Goal: Task Accomplishment & Management: Use online tool/utility

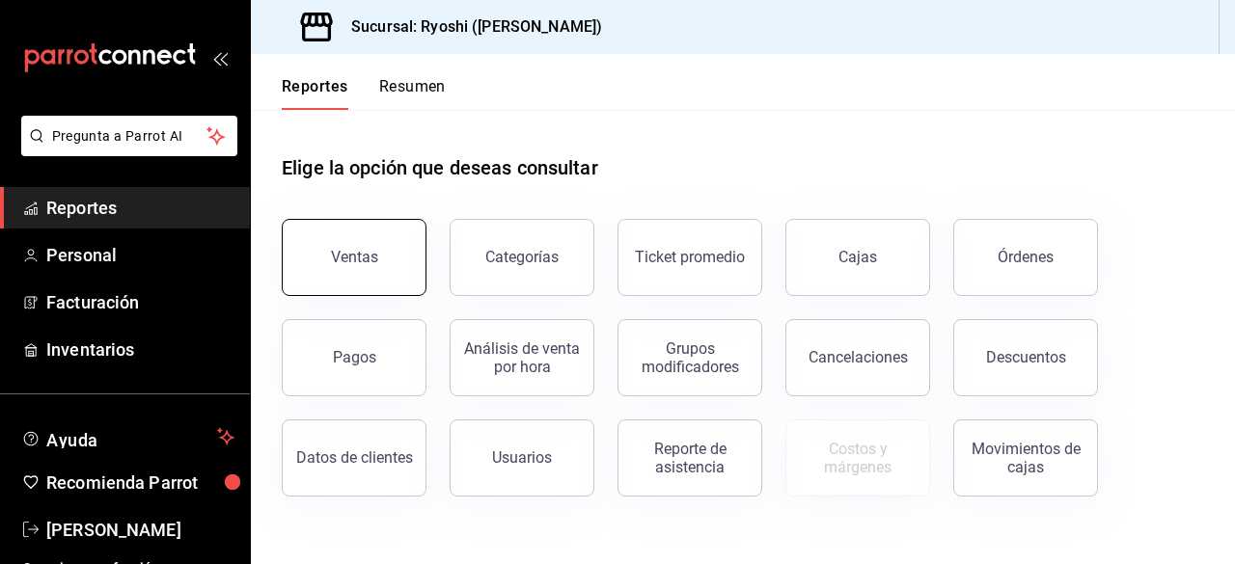
click at [365, 246] on button "Ventas" at bounding box center [354, 257] width 145 height 77
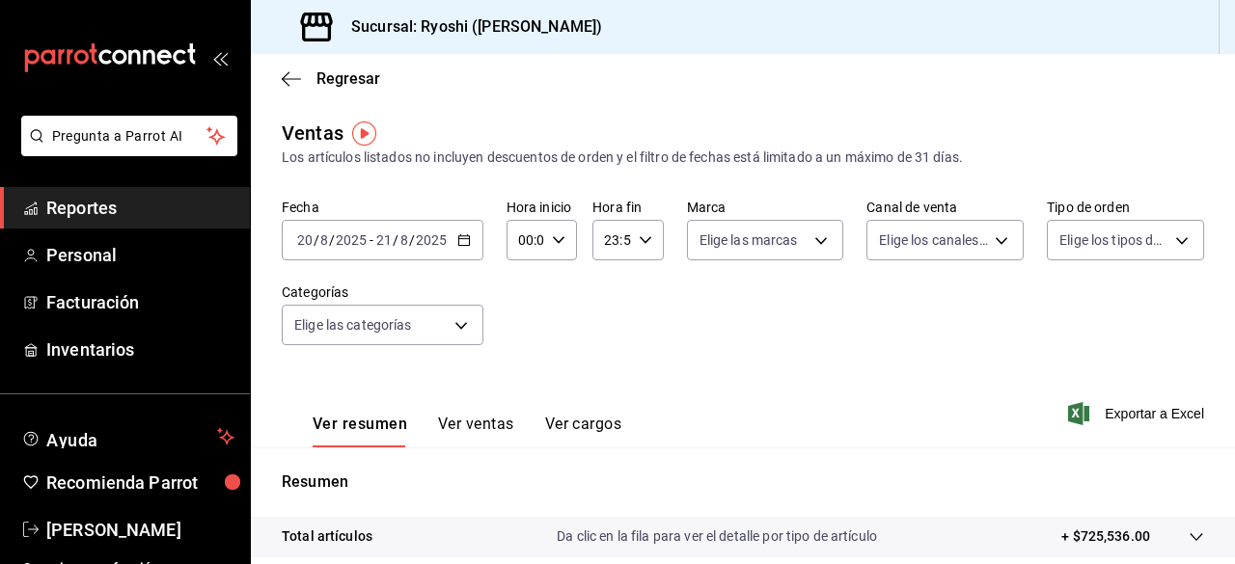
click at [643, 358] on div "Fecha [DATE] [DATE] - [DATE] [DATE] Hora inicio 00:00 Hora inicio Hora fin 23:5…" at bounding box center [743, 284] width 922 height 170
click at [457, 246] on icon "button" at bounding box center [464, 240] width 14 height 14
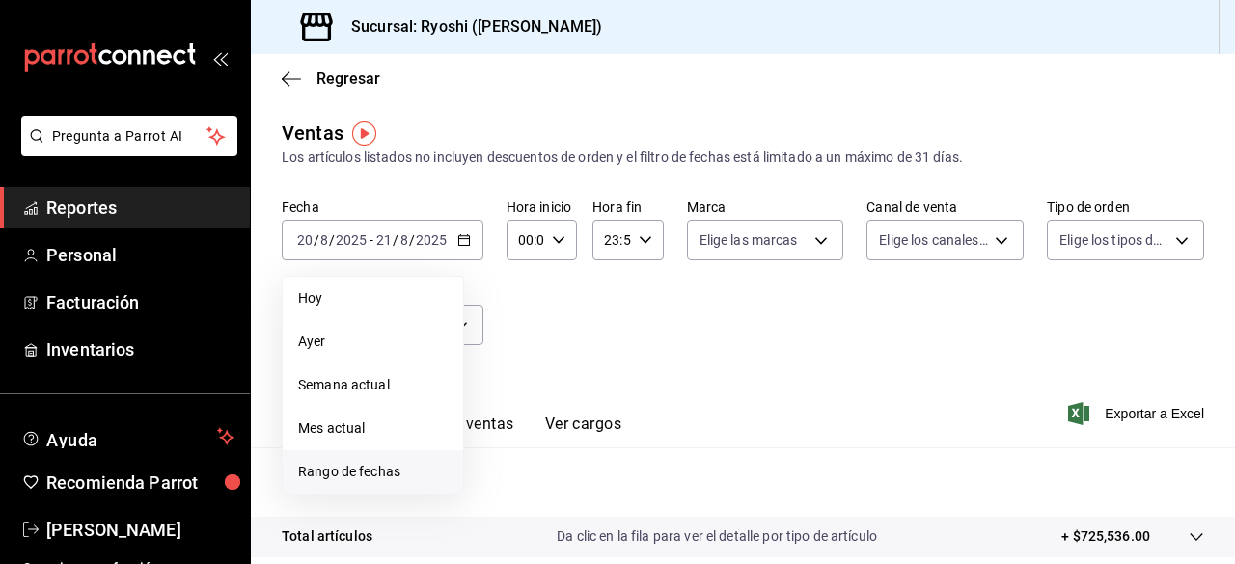
click at [374, 473] on span "Rango de fechas" at bounding box center [373, 472] width 150 height 20
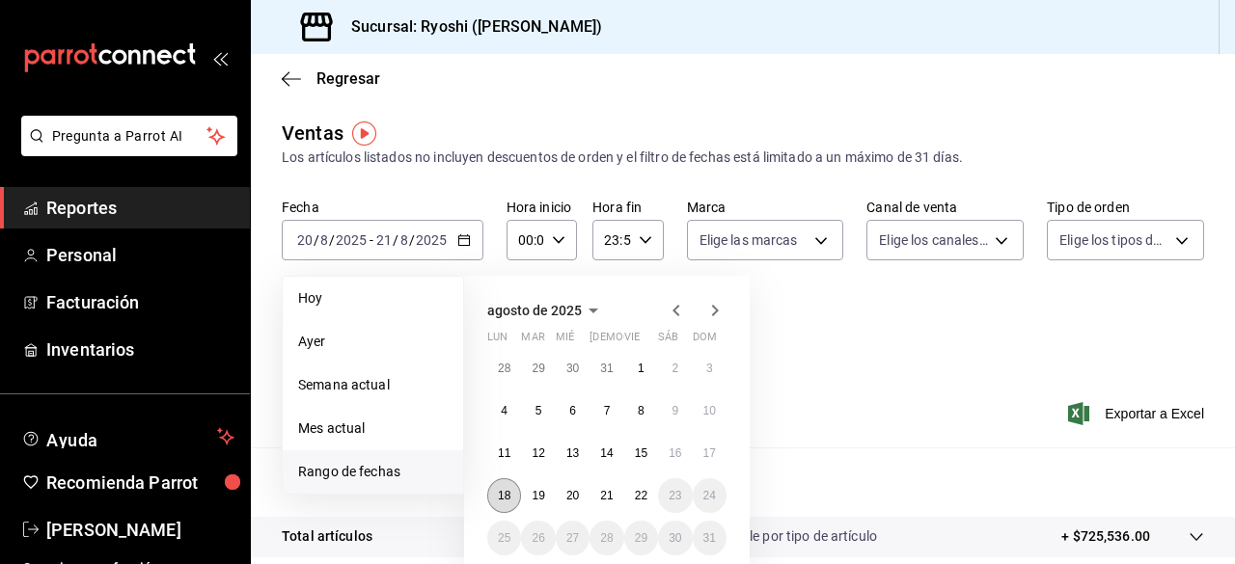
click at [508, 497] on abbr "18" at bounding box center [504, 496] width 13 height 14
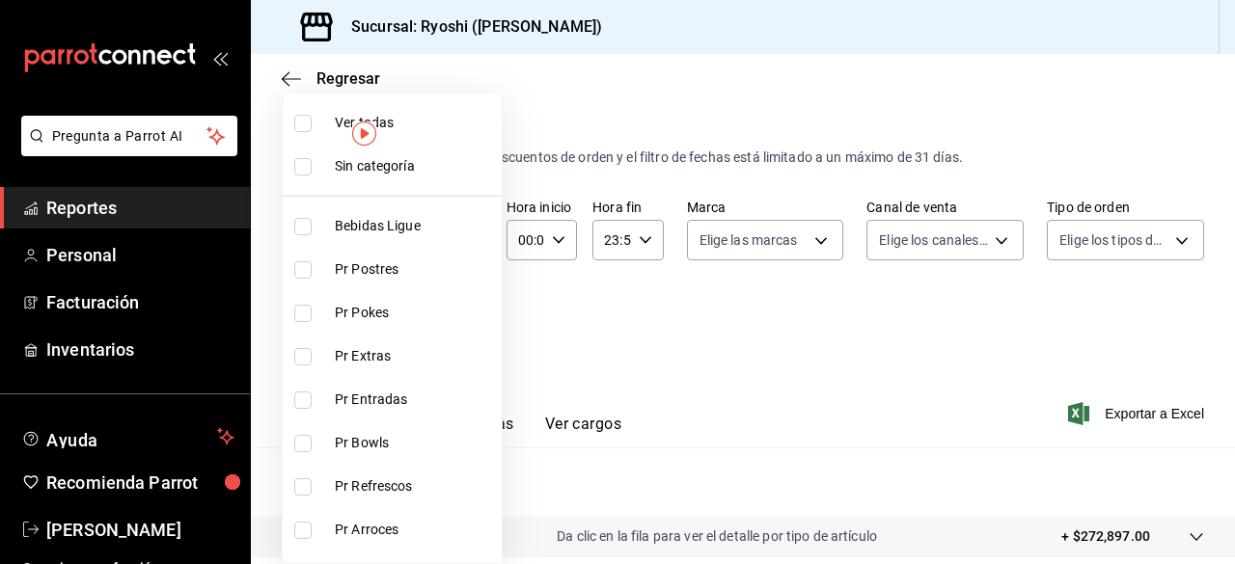
click at [463, 332] on body "Pregunta a Parrot AI Reportes Personal Facturación Inventarios Ayuda Recomienda…" at bounding box center [617, 282] width 1235 height 564
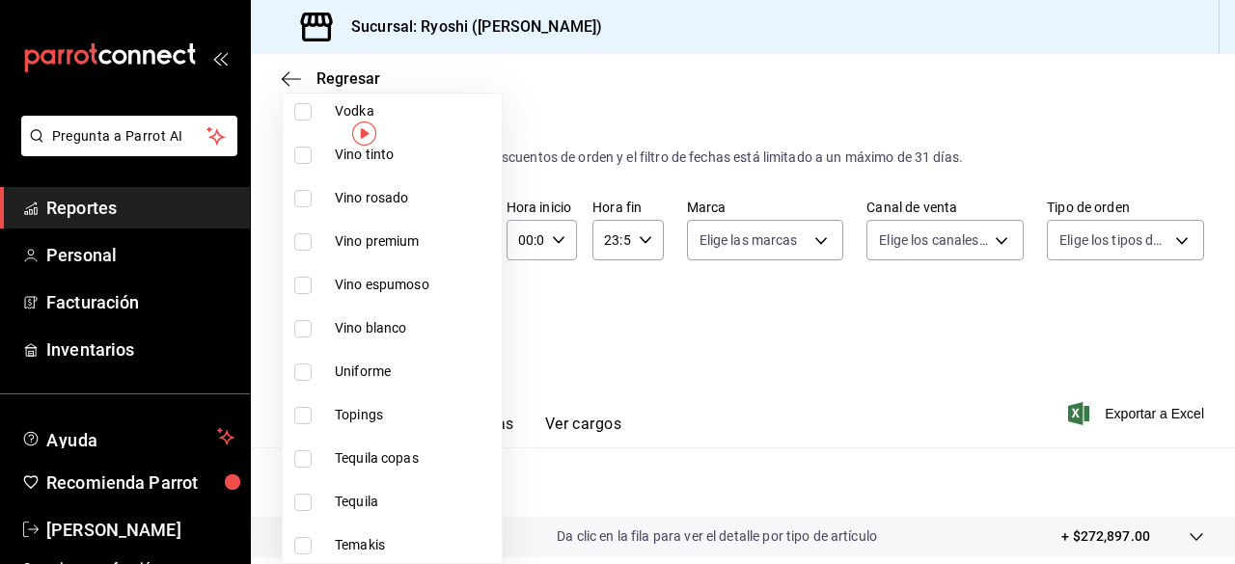
scroll to position [669, 0]
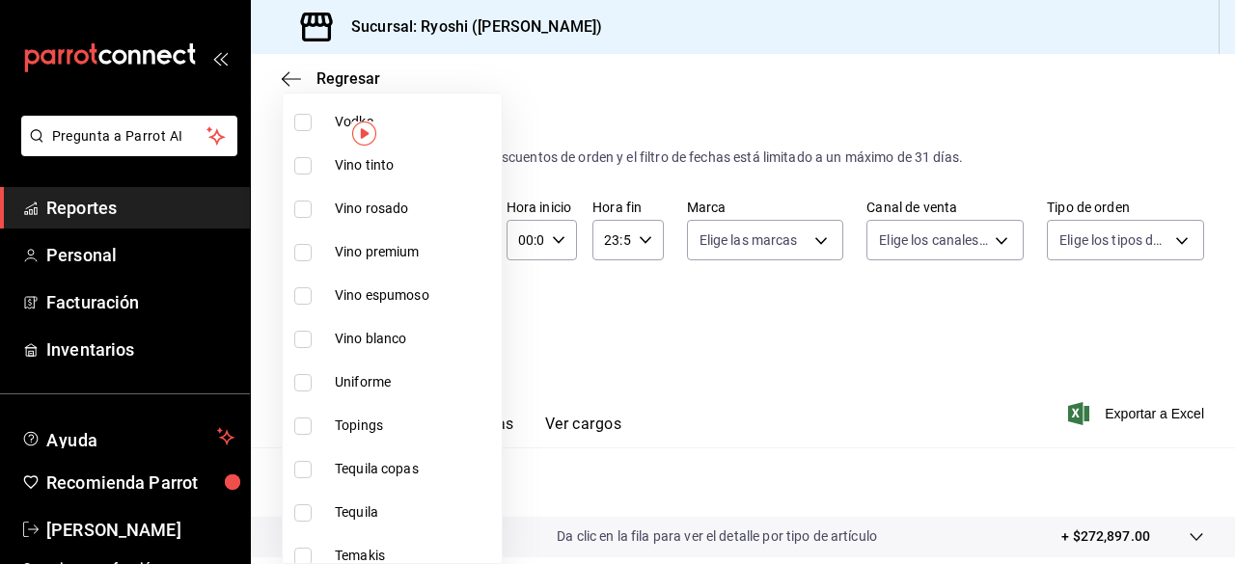
click at [309, 249] on input "checkbox" at bounding box center [302, 252] width 17 height 17
checkbox input "true"
type input "211b57f8-7eeb-4048-bb38-7972acf88ad0"
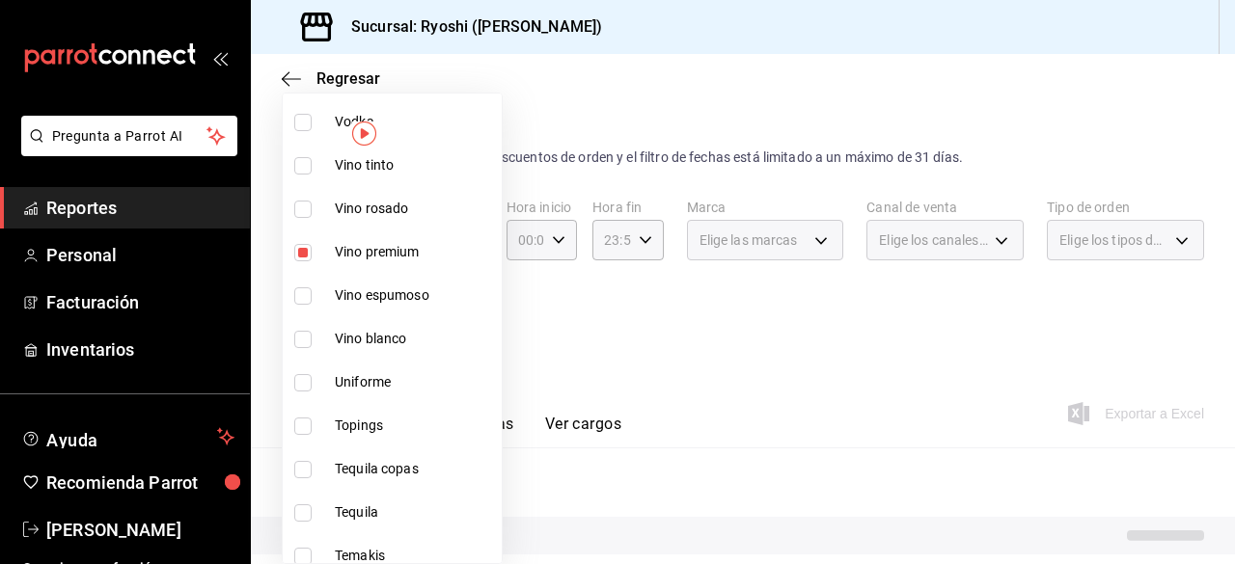
click at [300, 292] on input "checkbox" at bounding box center [302, 295] width 17 height 17
checkbox input "true"
type input "211b57f8-7eeb-4048-bb38-7972acf88ad0,91cdf865-dc5d-4431-a3c0-9f145c17bb66"
click at [301, 335] on input "checkbox" at bounding box center [302, 339] width 17 height 17
checkbox input "true"
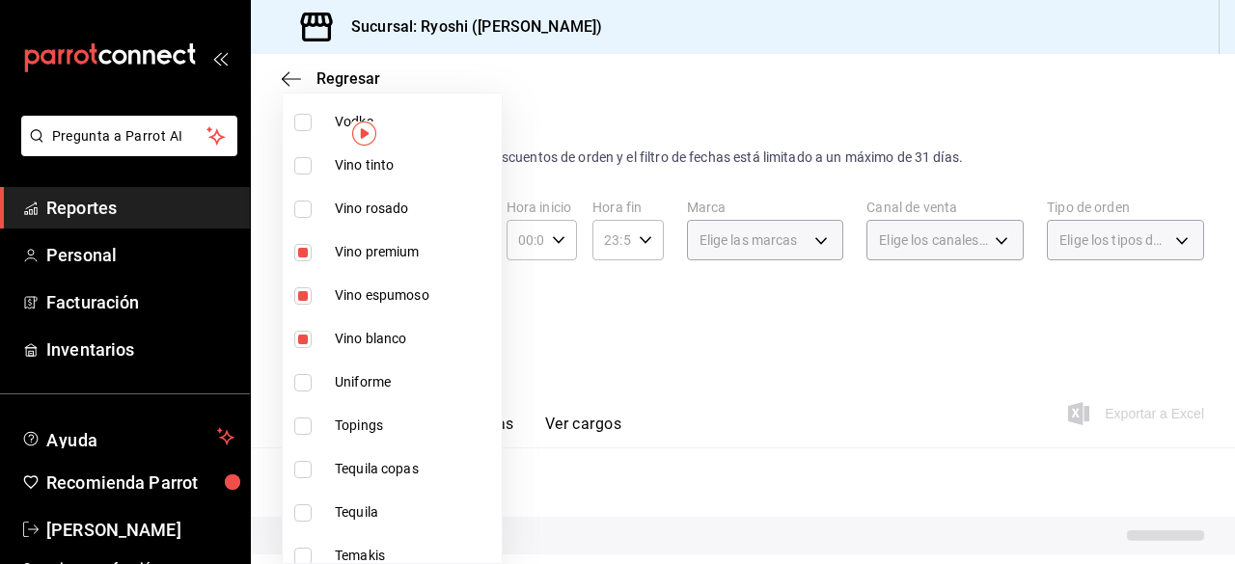
click at [292, 210] on li "Vino rosado" at bounding box center [392, 208] width 219 height 43
type input "211b57f8-7eeb-4048-bb38-7972acf88ad0,91cdf865-dc5d-4431-a3c0-9f145c17bb66,4428f…"
checkbox input "true"
click at [307, 157] on input "checkbox" at bounding box center [302, 165] width 17 height 17
checkbox input "true"
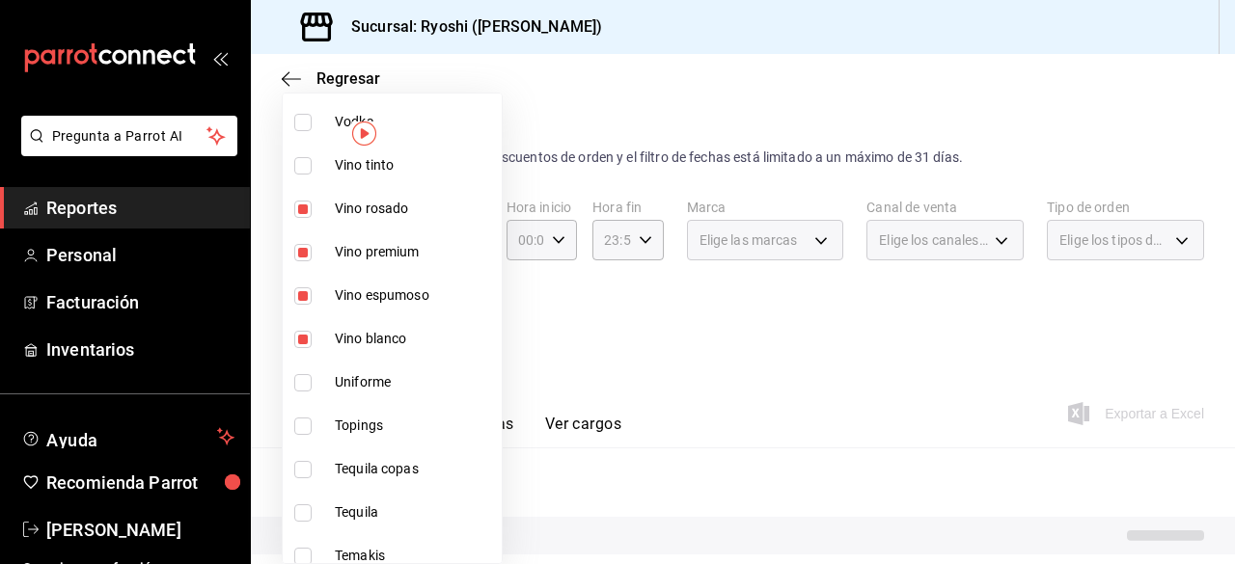
type input "211b57f8-7eeb-4048-bb38-7972acf88ad0,91cdf865-dc5d-4431-a3c0-9f145c17bb66,4428f…"
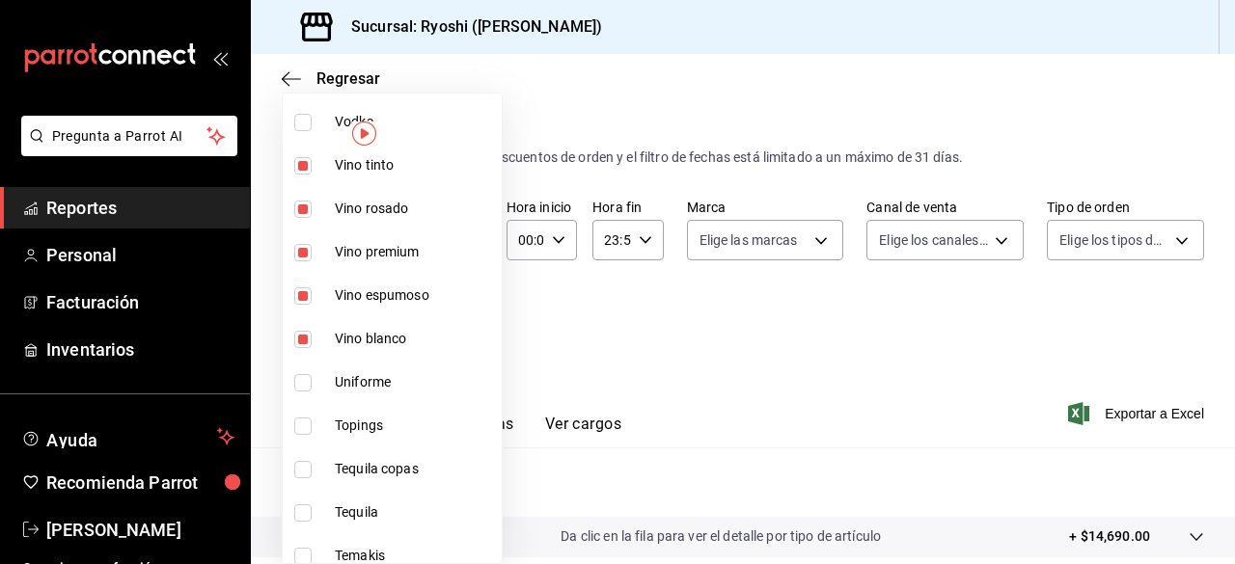
click at [936, 404] on div at bounding box center [617, 282] width 1235 height 564
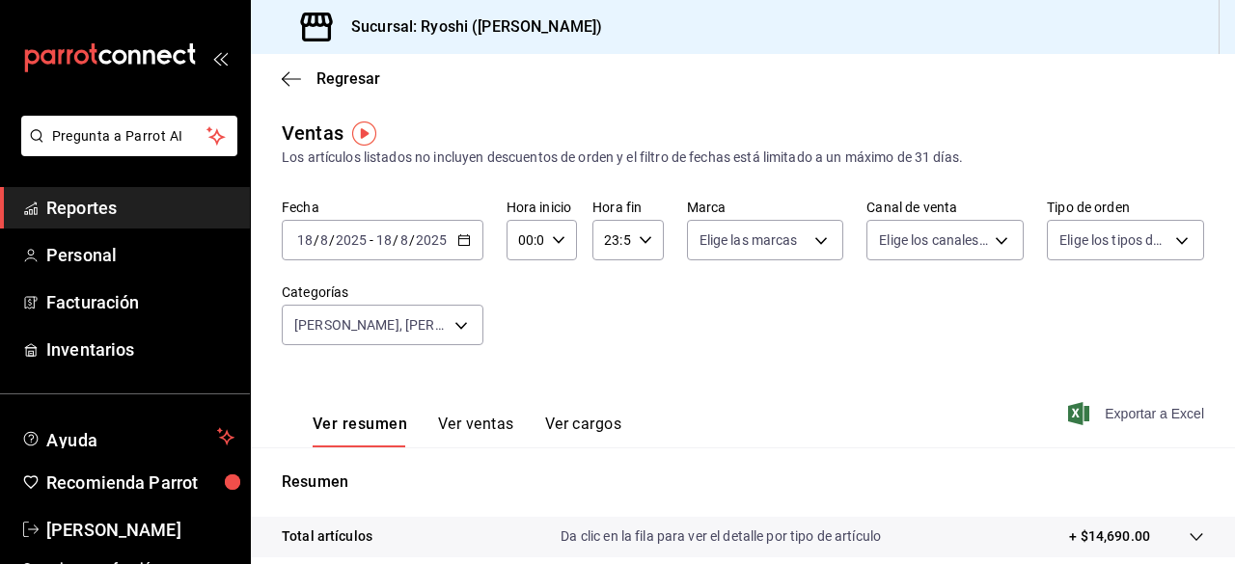
click at [1102, 418] on span "Exportar a Excel" at bounding box center [1138, 413] width 132 height 23
click at [469, 233] on icon "button" at bounding box center [464, 240] width 14 height 14
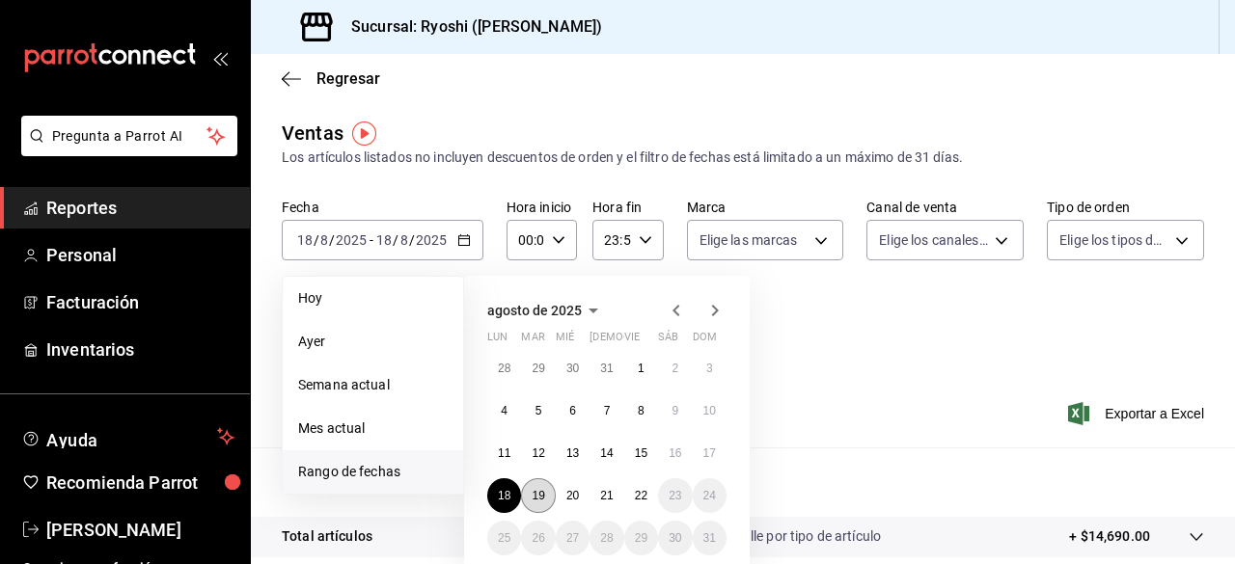
click at [541, 502] on abbr "19" at bounding box center [538, 496] width 13 height 14
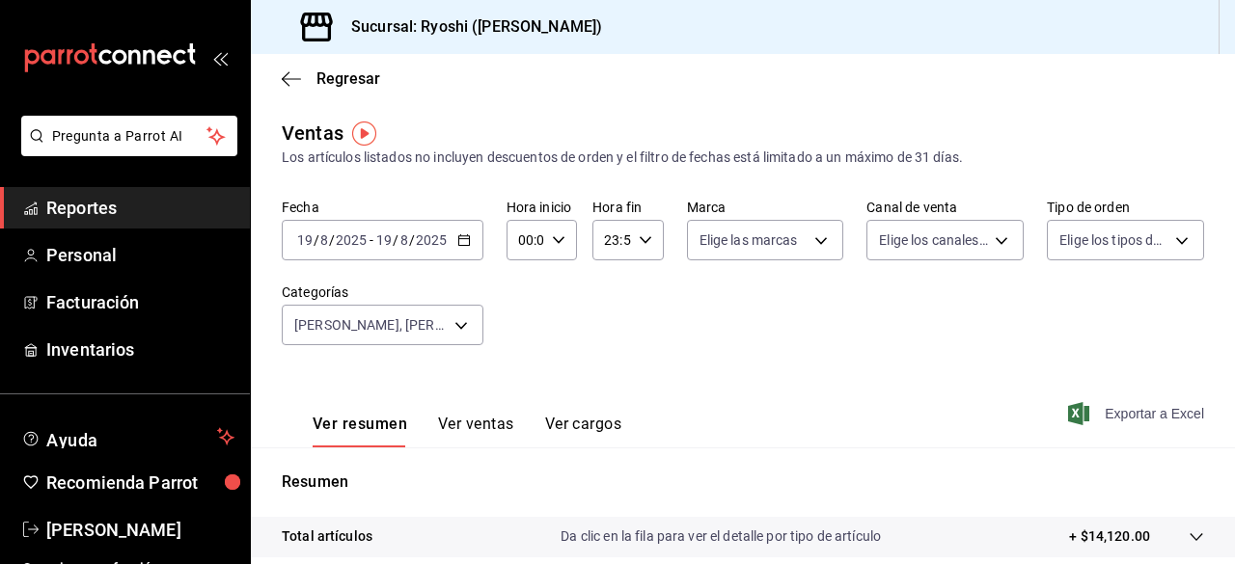
click at [1107, 421] on span "Exportar a Excel" at bounding box center [1138, 413] width 132 height 23
click at [465, 236] on icon "button" at bounding box center [464, 240] width 14 height 14
click at [861, 396] on div "Ver resumen Ver ventas Ver cargos Exportar a Excel" at bounding box center [743, 408] width 984 height 79
click at [459, 318] on body "Pregunta a Parrot AI Reportes Personal Facturación Inventarios Ayuda Recomienda…" at bounding box center [617, 282] width 1235 height 564
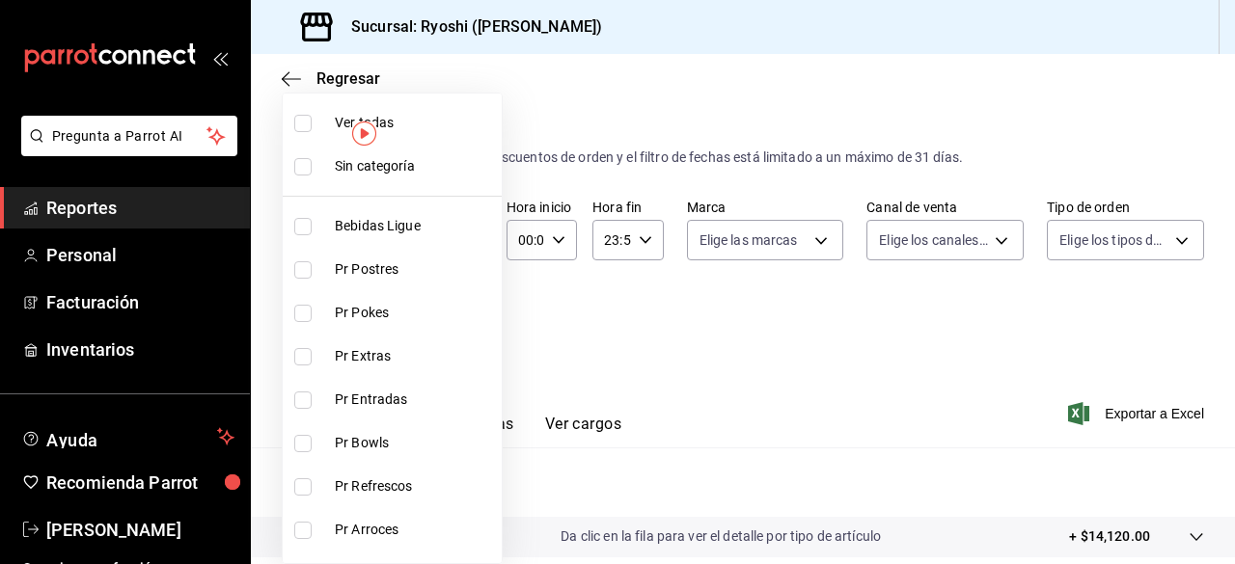
scroll to position [222, 0]
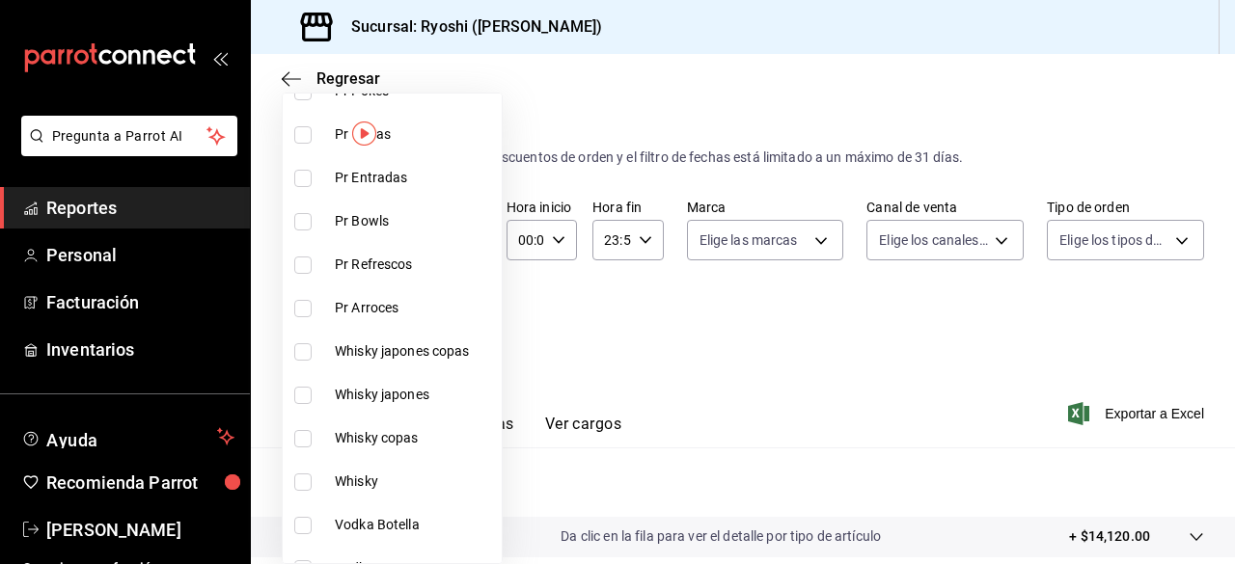
click at [794, 395] on div at bounding box center [617, 282] width 1235 height 564
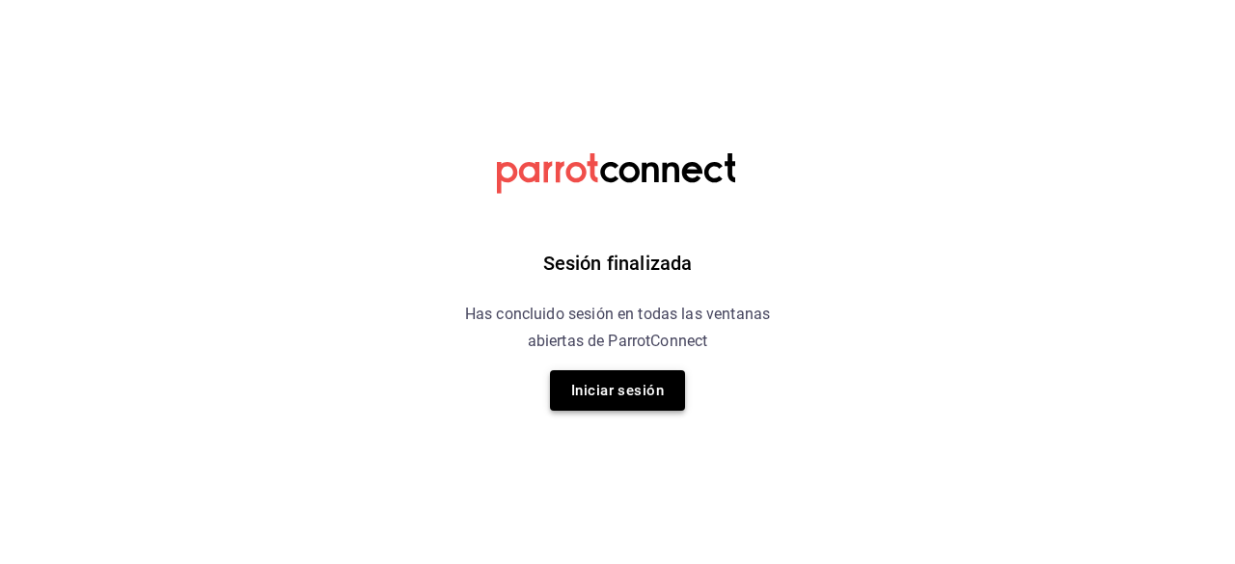
click at [584, 395] on button "Iniciar sesión" at bounding box center [617, 390] width 135 height 41
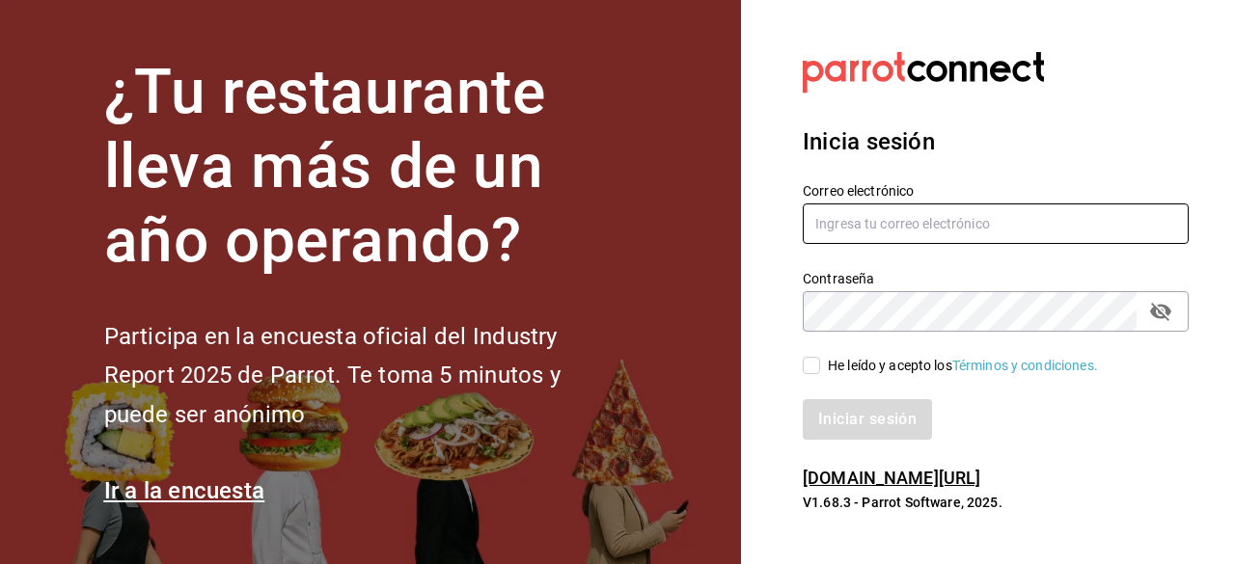
type input "[EMAIL_ADDRESS][DOMAIN_NAME]"
click at [814, 357] on input "He leído y acepto los Términos y condiciones." at bounding box center [811, 365] width 17 height 17
checkbox input "true"
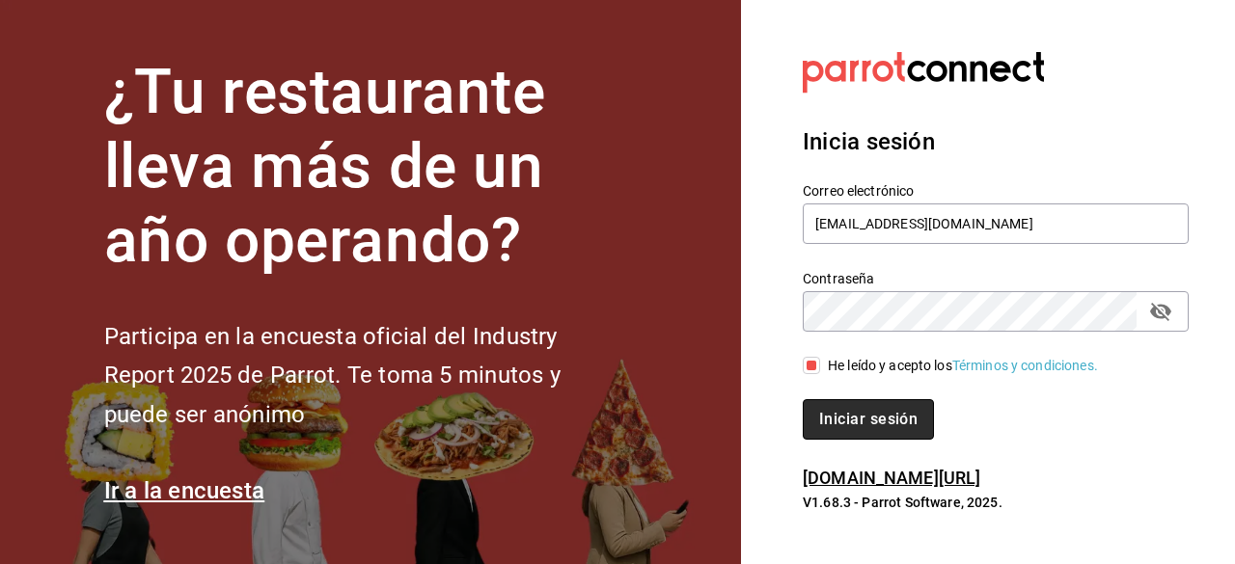
click at [834, 412] on button "Iniciar sesión" at bounding box center [868, 419] width 131 height 41
